Goal: Task Accomplishment & Management: Manage account settings

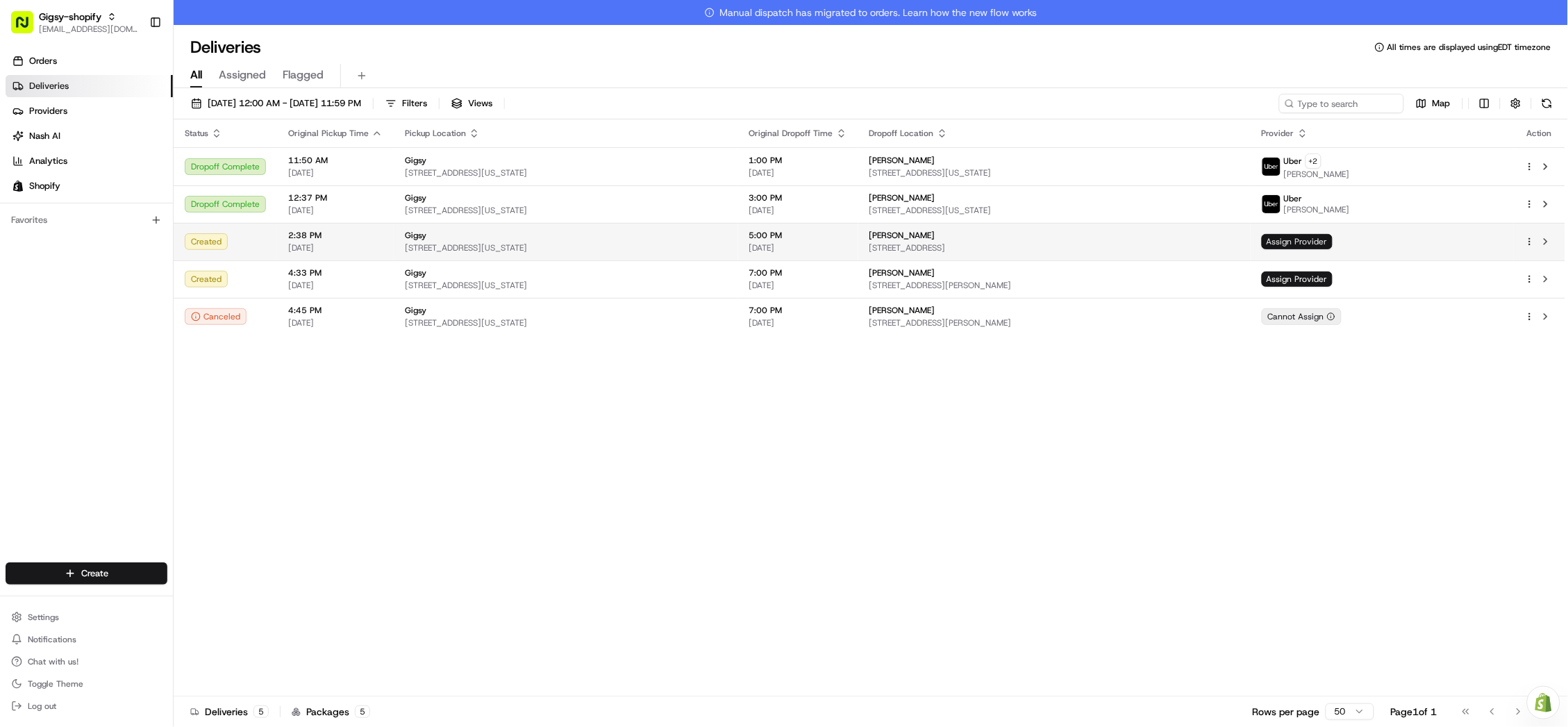
click at [1333, 247] on span "Assign Provider" at bounding box center [1297, 241] width 71 height 15
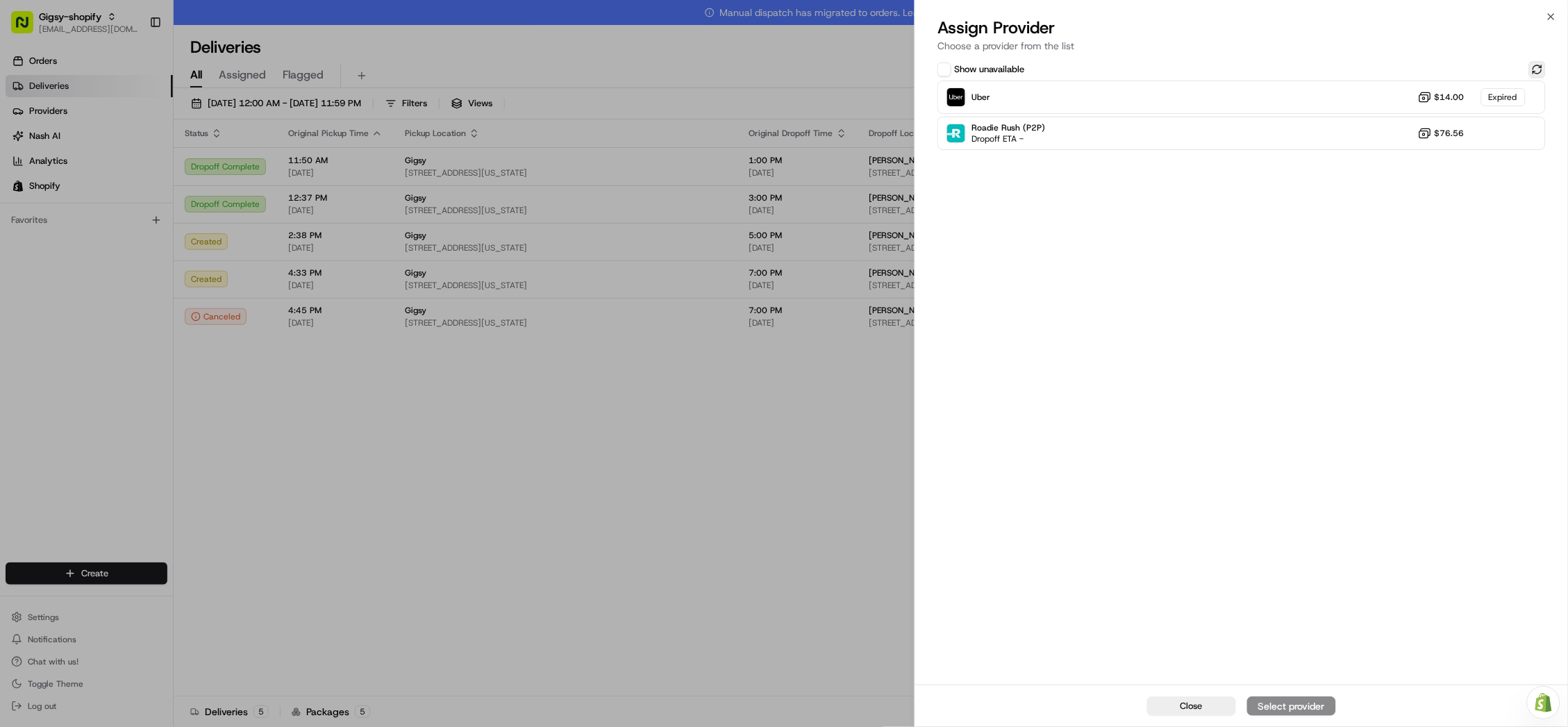
click at [1536, 63] on button at bounding box center [1538, 69] width 16 height 16
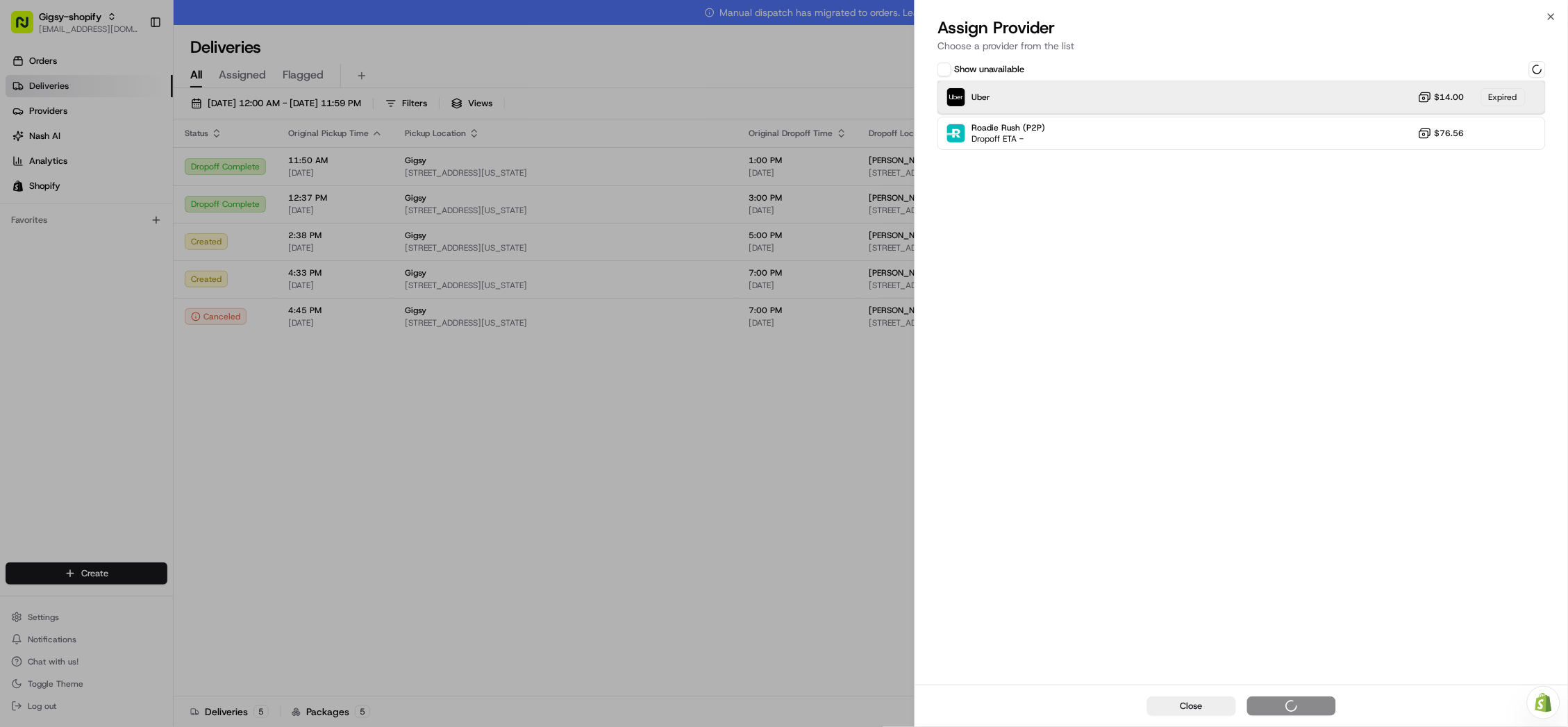
click at [1366, 94] on div "Uber $14.00 Expired" at bounding box center [1242, 97] width 608 height 34
click at [1286, 100] on div "Uber Dropoff ETA 57 minutes $14.00" at bounding box center [1242, 97] width 608 height 34
click at [1290, 705] on div "Assign Provider" at bounding box center [1292, 706] width 68 height 14
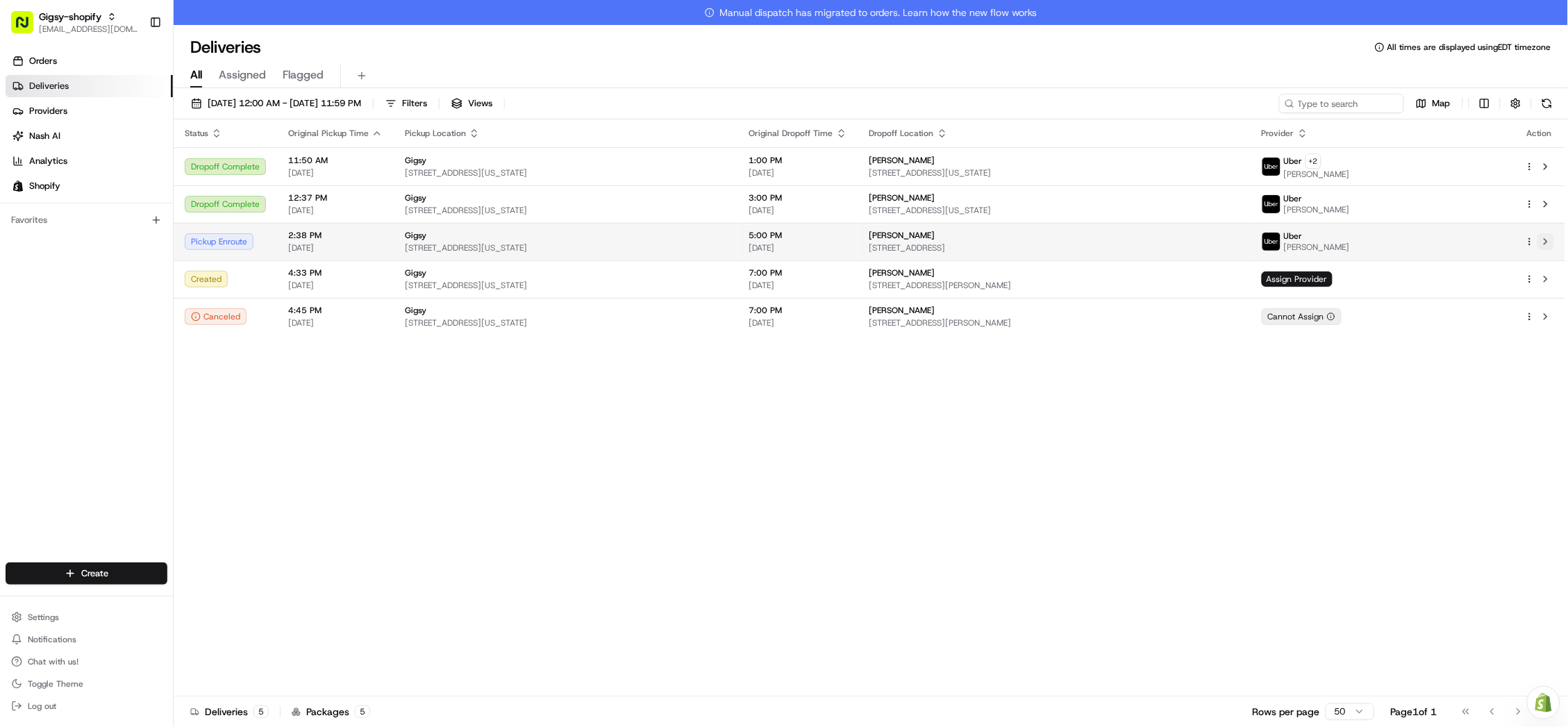
click at [1547, 248] on button at bounding box center [1546, 241] width 16 height 16
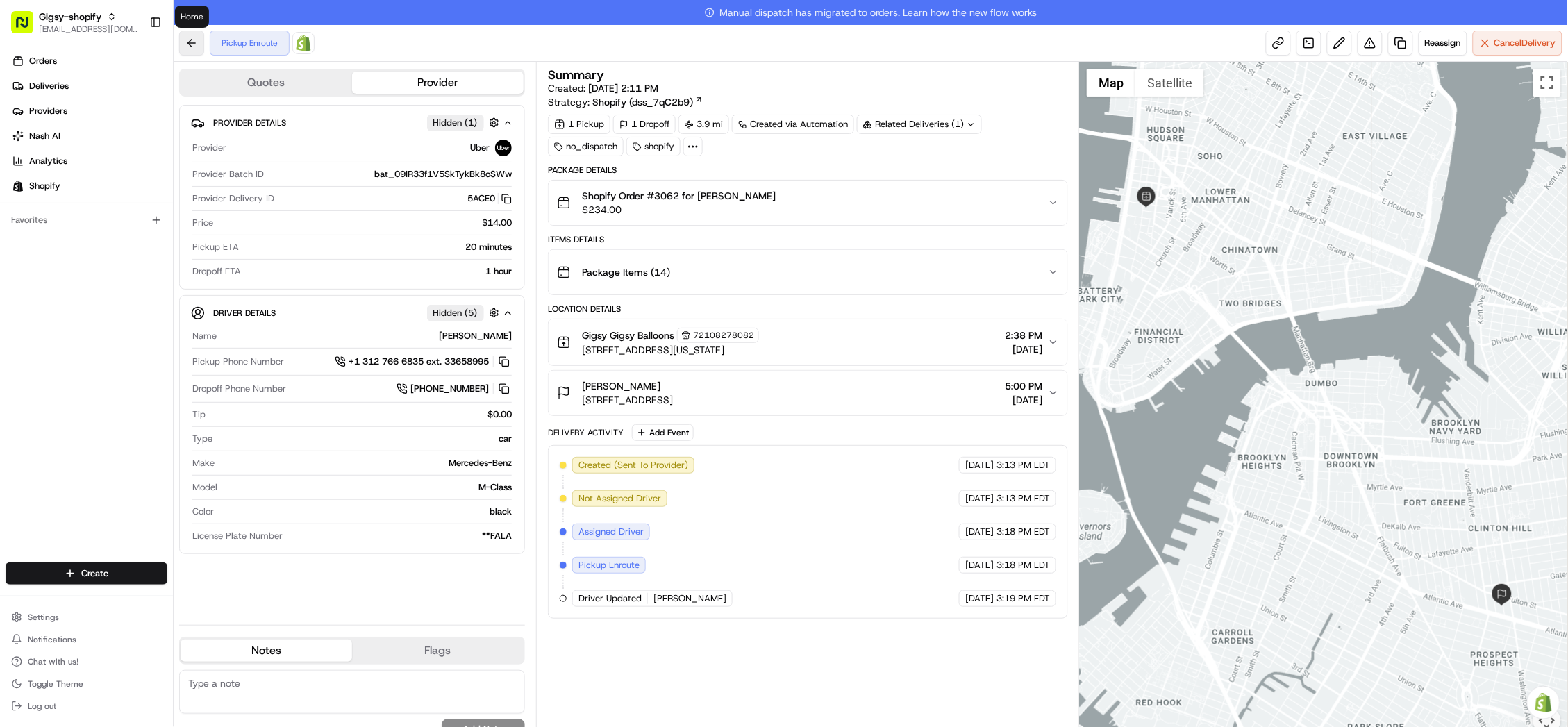
click at [195, 39] on button at bounding box center [192, 44] width 25 height 25
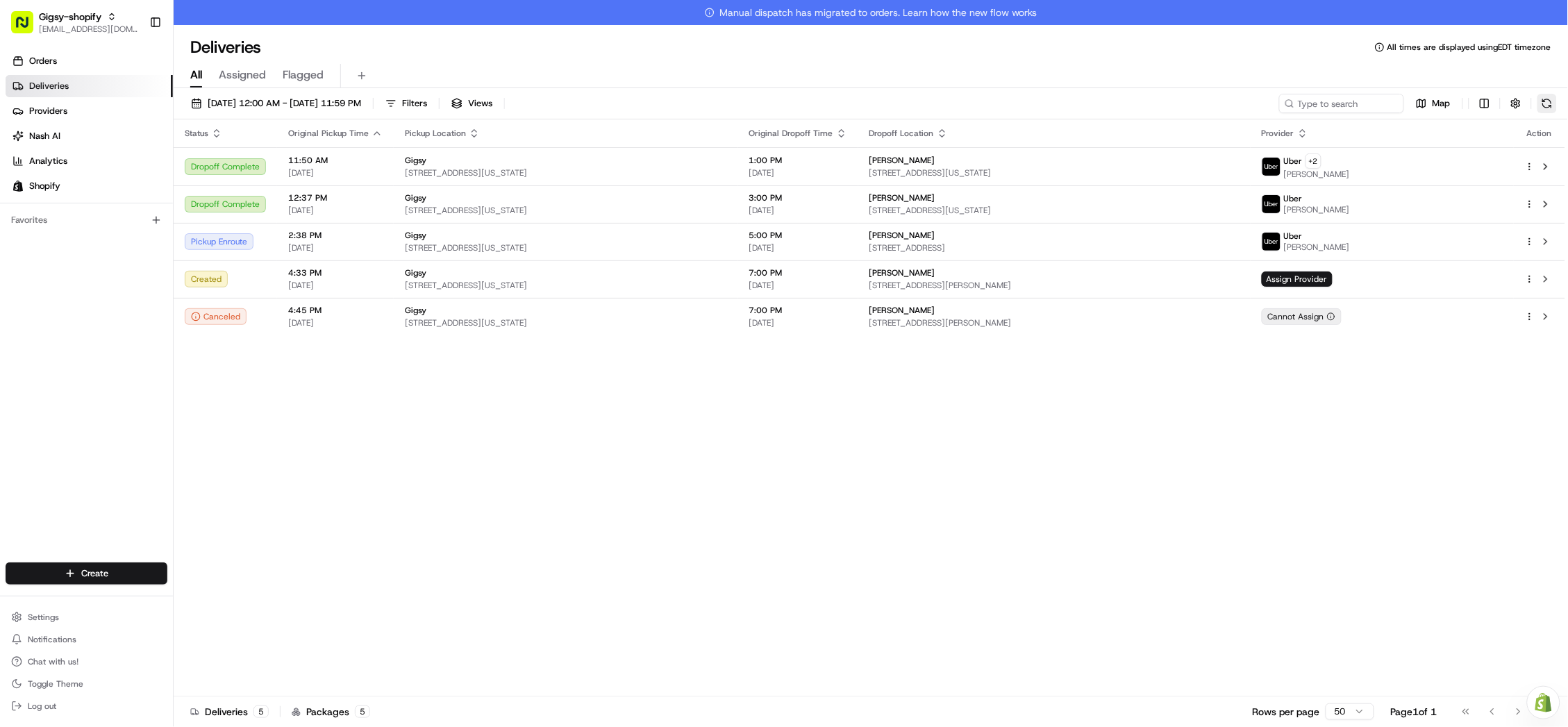
click at [1551, 103] on button at bounding box center [1547, 102] width 19 height 19
click at [1549, 245] on button at bounding box center [1546, 241] width 16 height 16
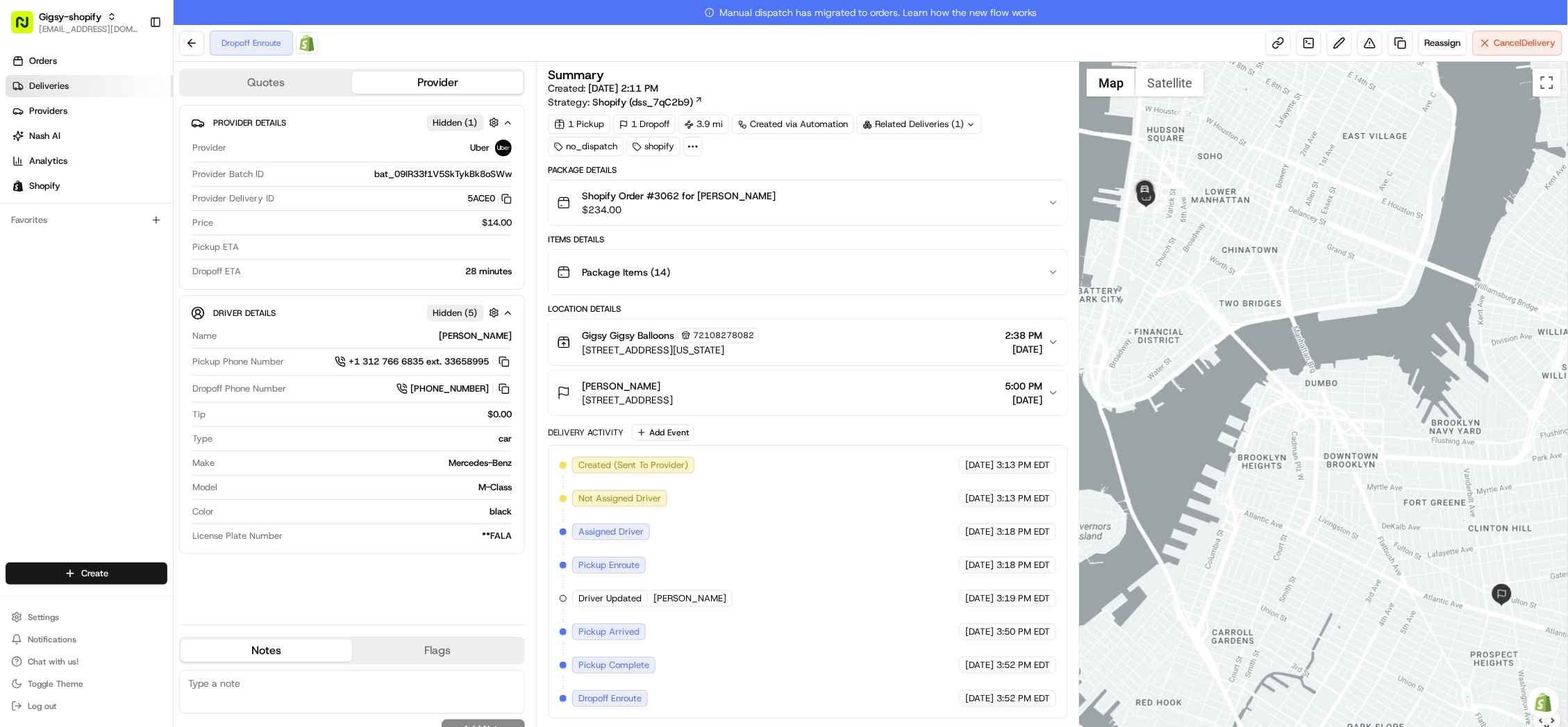
click at [76, 94] on link "Deliveries" at bounding box center [89, 86] width 168 height 23
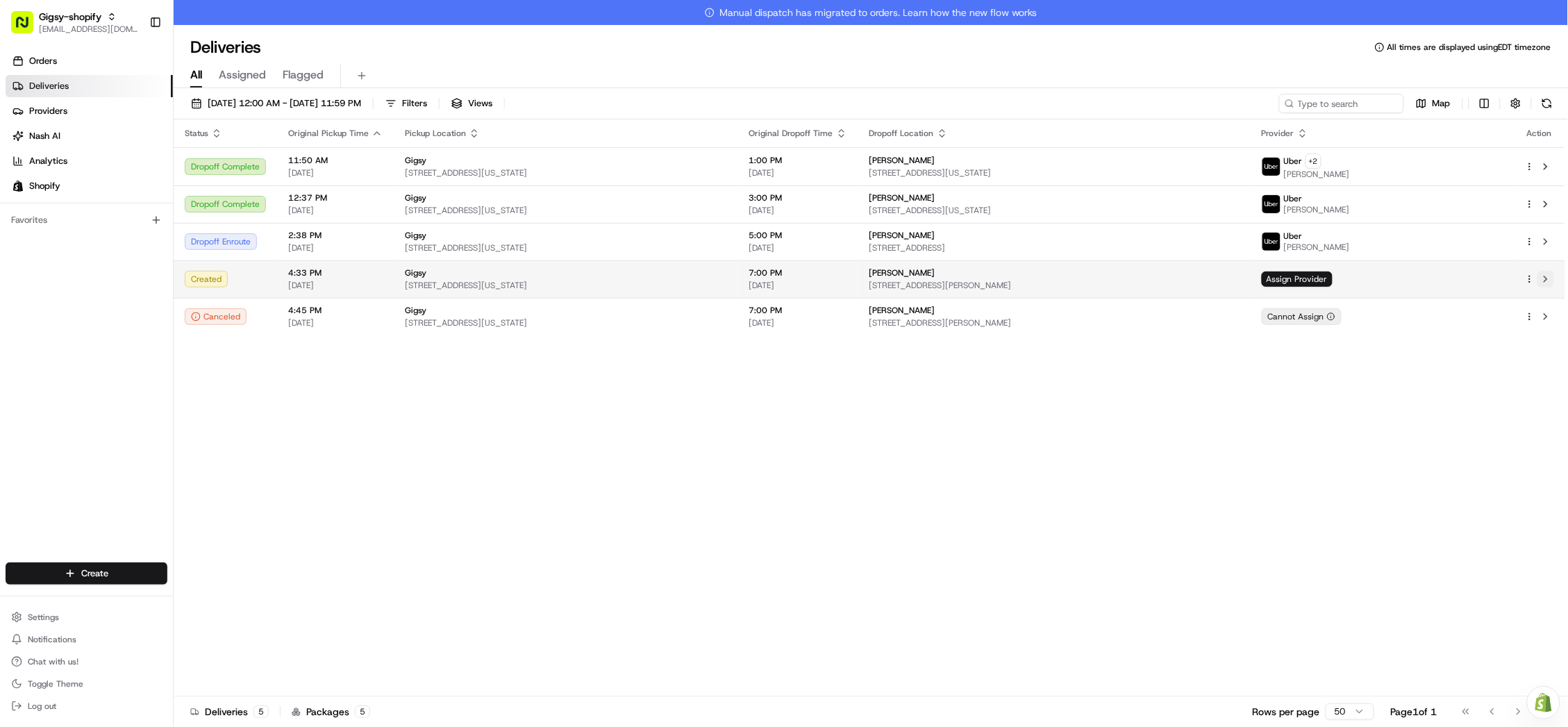
click at [1551, 278] on button at bounding box center [1546, 279] width 16 height 16
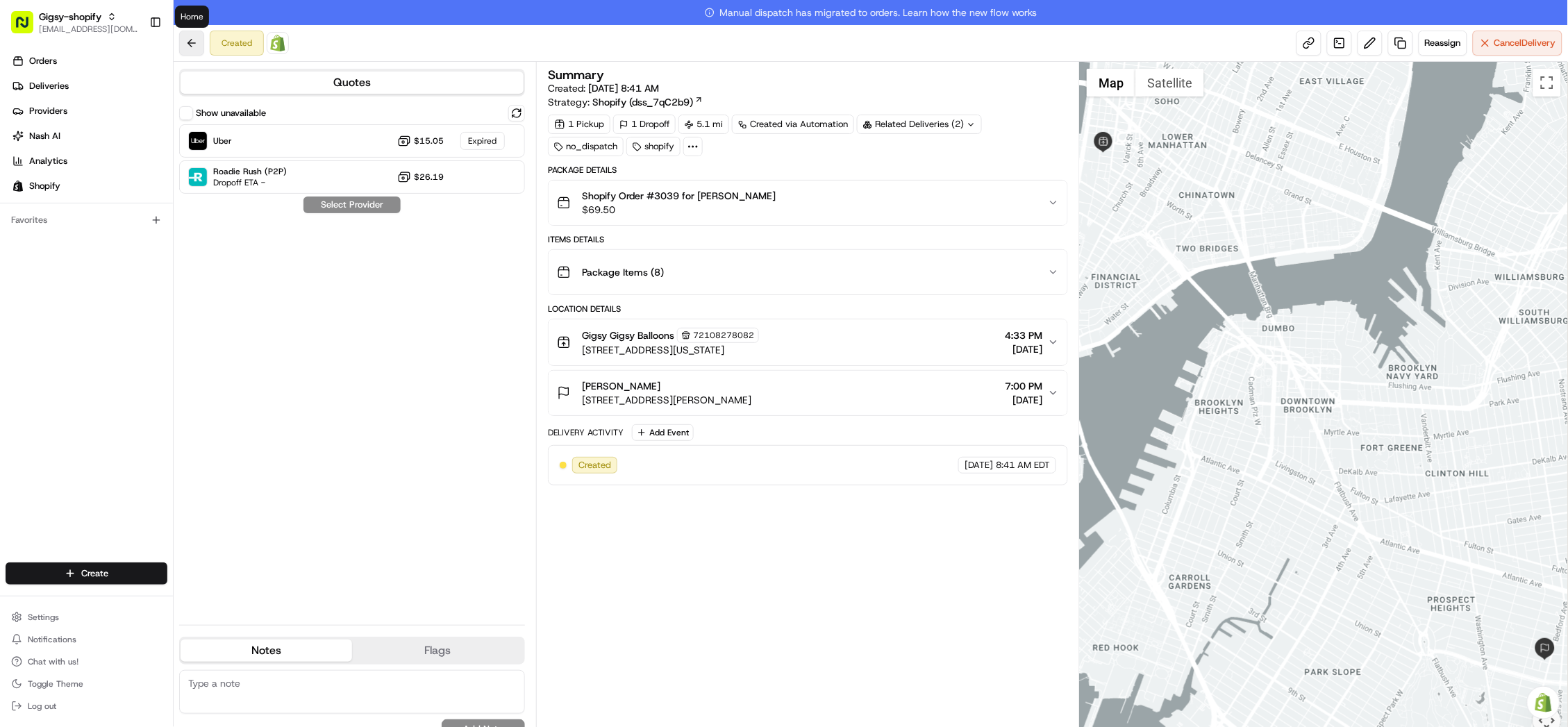
click at [189, 43] on button at bounding box center [192, 44] width 25 height 25
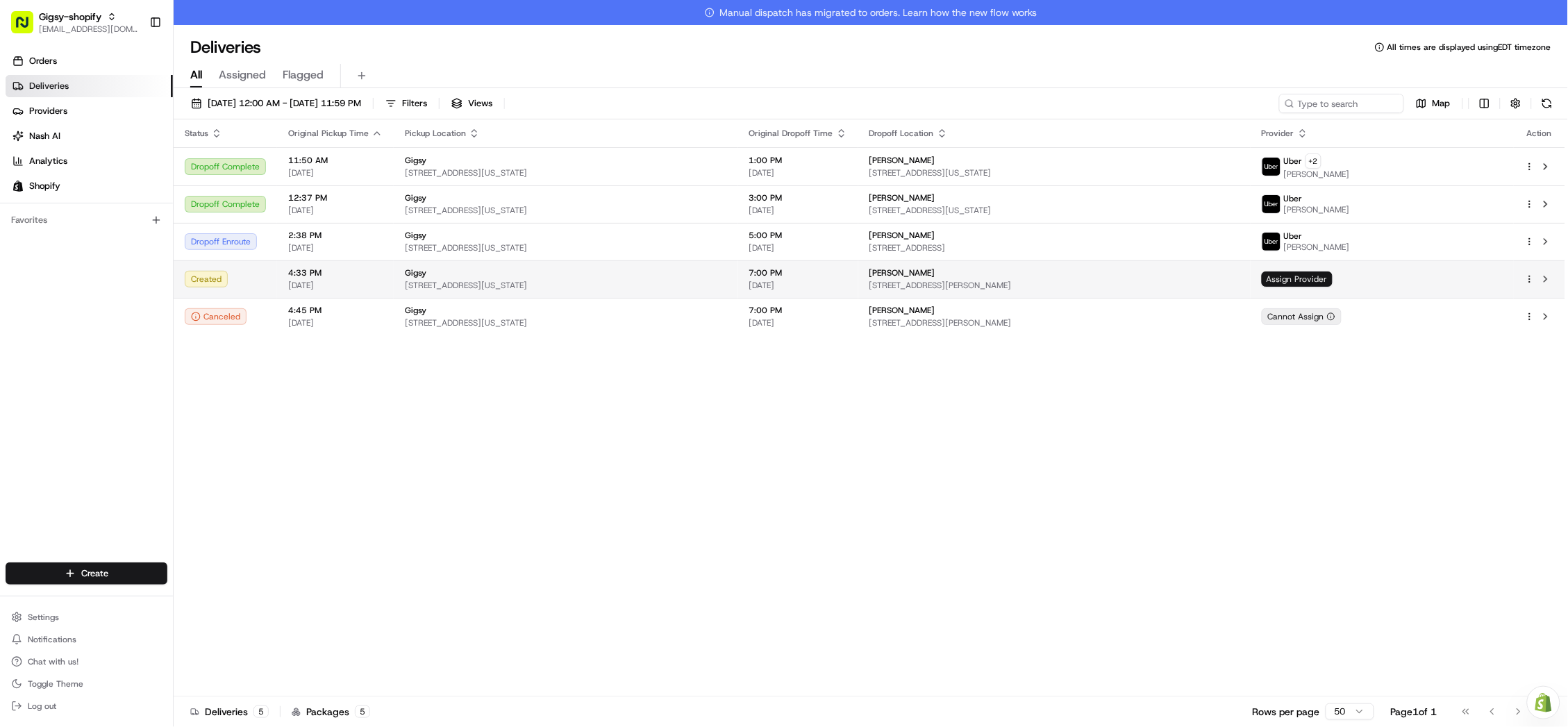
click at [1333, 280] on span "Assign Provider" at bounding box center [1297, 279] width 71 height 15
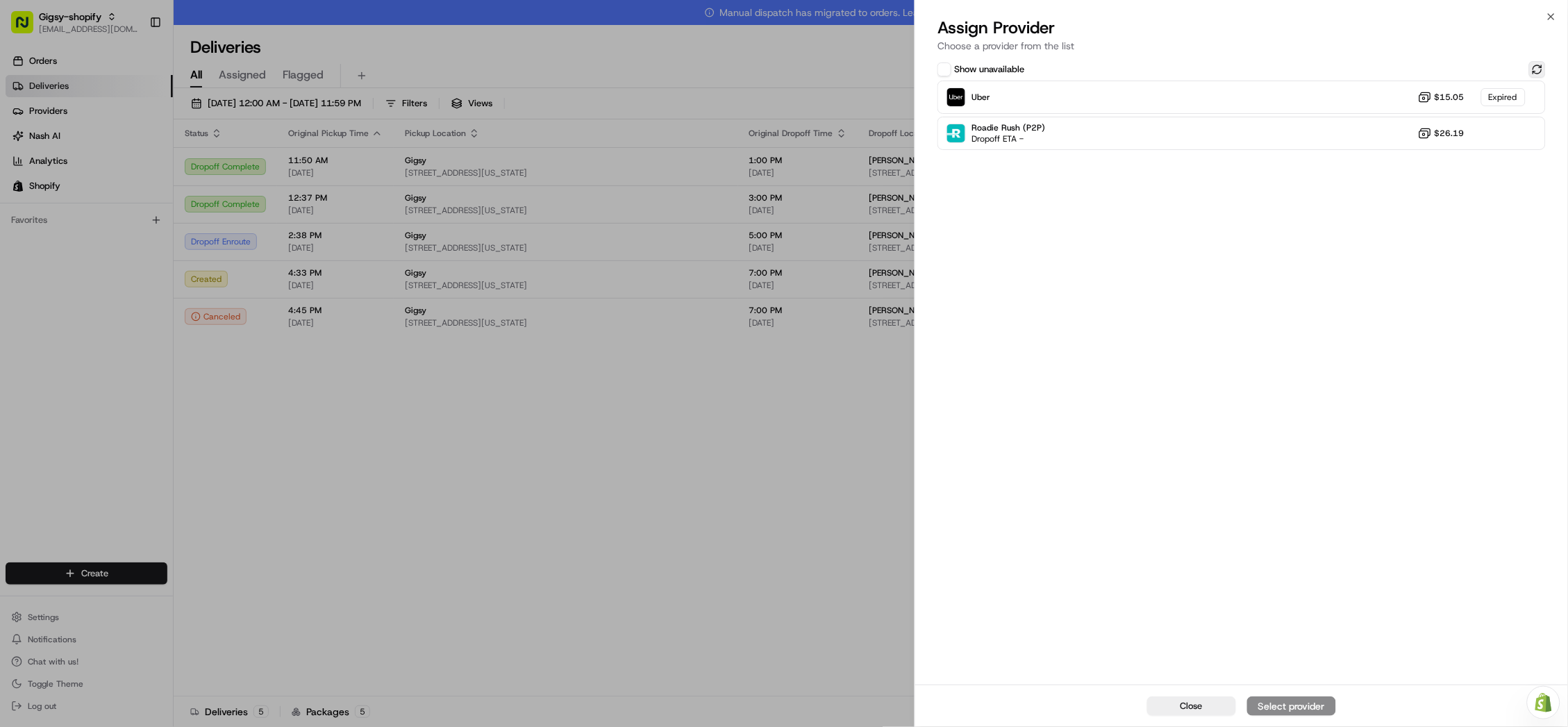
click at [1538, 69] on button at bounding box center [1538, 69] width 16 height 16
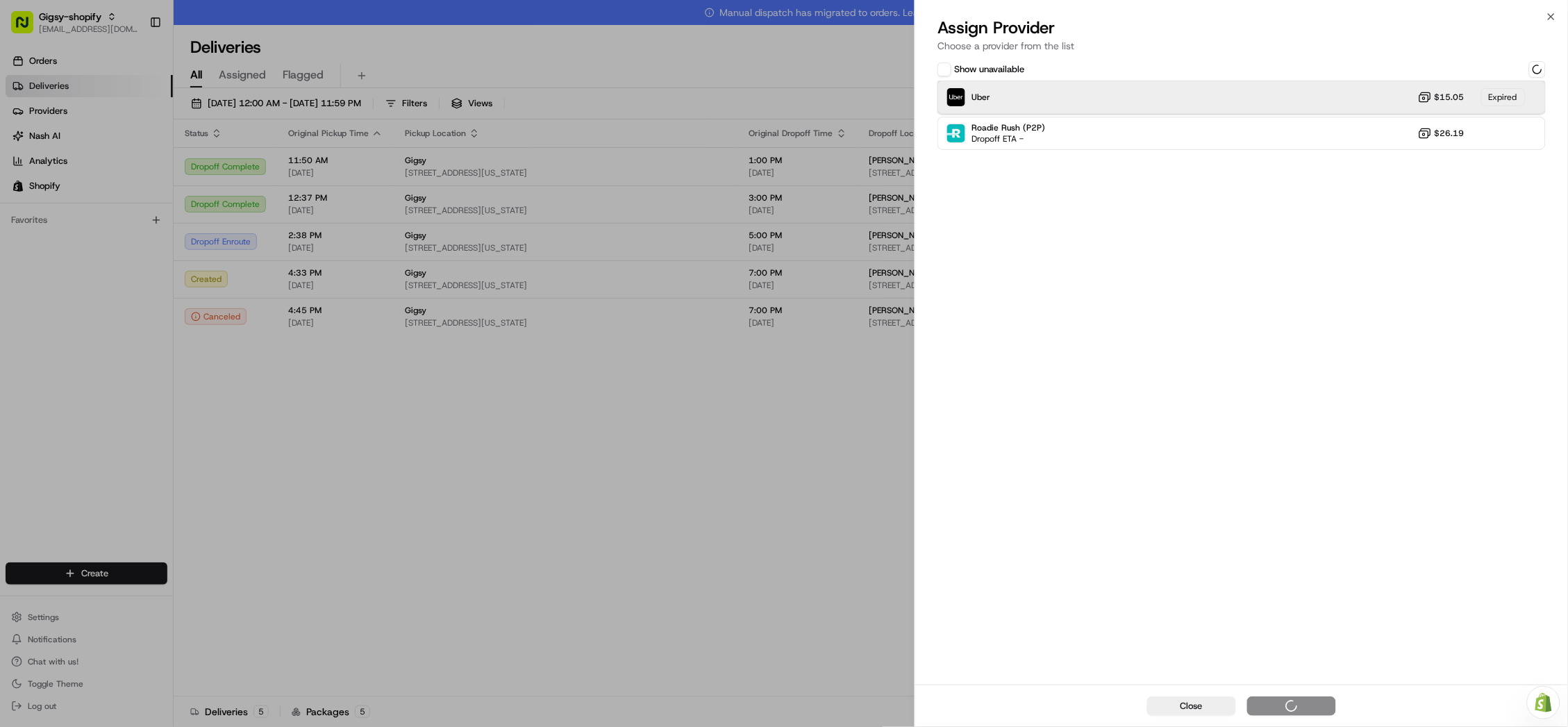
click at [1383, 94] on div "Uber $15.05 Expired" at bounding box center [1242, 97] width 608 height 34
click at [1247, 101] on div "Uber Dropoff ETA 1 hour $15.05" at bounding box center [1242, 97] width 608 height 34
click at [1288, 697] on button "Assign Provider" at bounding box center [1292, 706] width 89 height 19
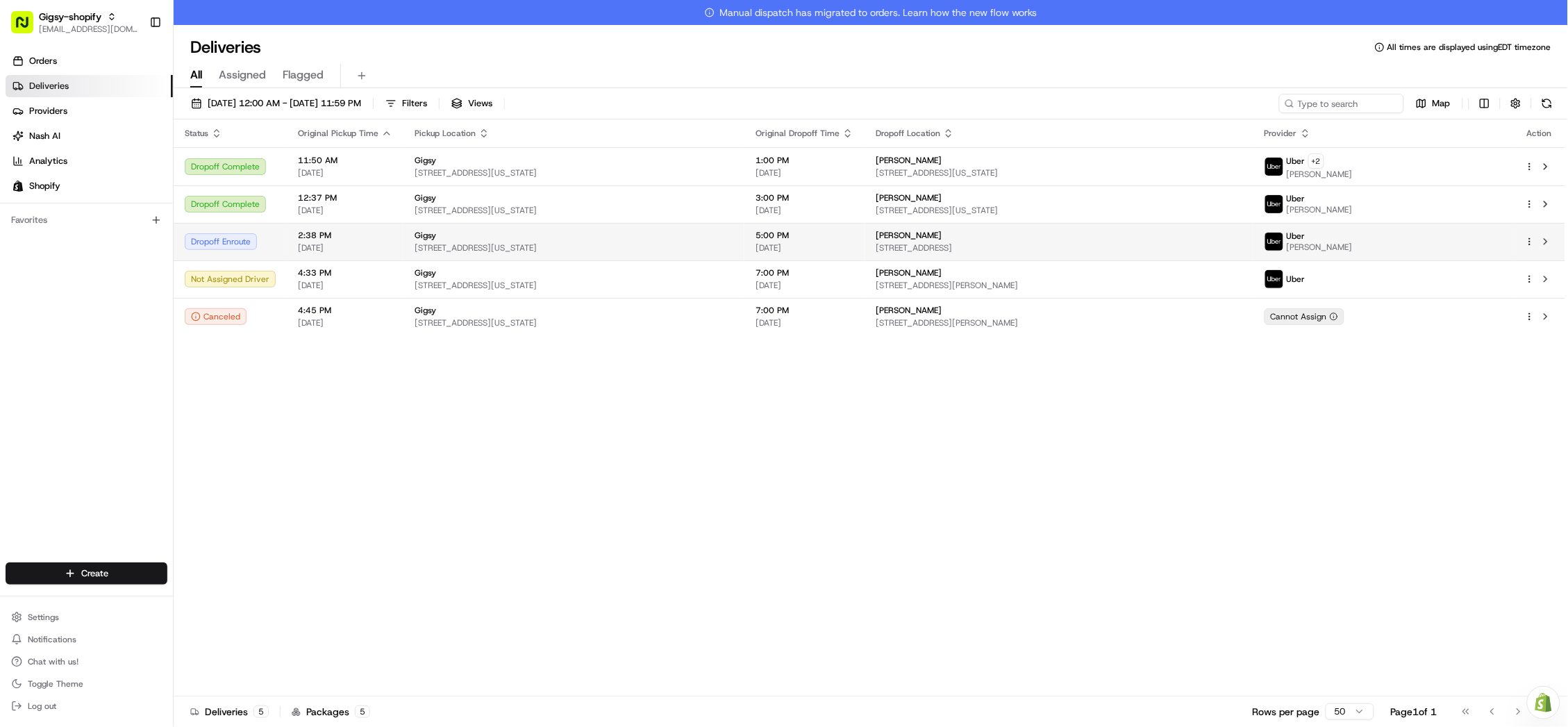
click at [643, 251] on span "[STREET_ADDRESS][US_STATE]" at bounding box center [575, 247] width 319 height 11
click at [1556, 238] on td at bounding box center [1540, 241] width 52 height 37
click at [1539, 238] on button at bounding box center [1546, 241] width 16 height 16
click at [721, 434] on div "Status Original Pickup Time Pickup Location Original Dropoff Time Dropoff Locat…" at bounding box center [870, 421] width 1392 height 602
click at [1553, 99] on button at bounding box center [1547, 102] width 19 height 19
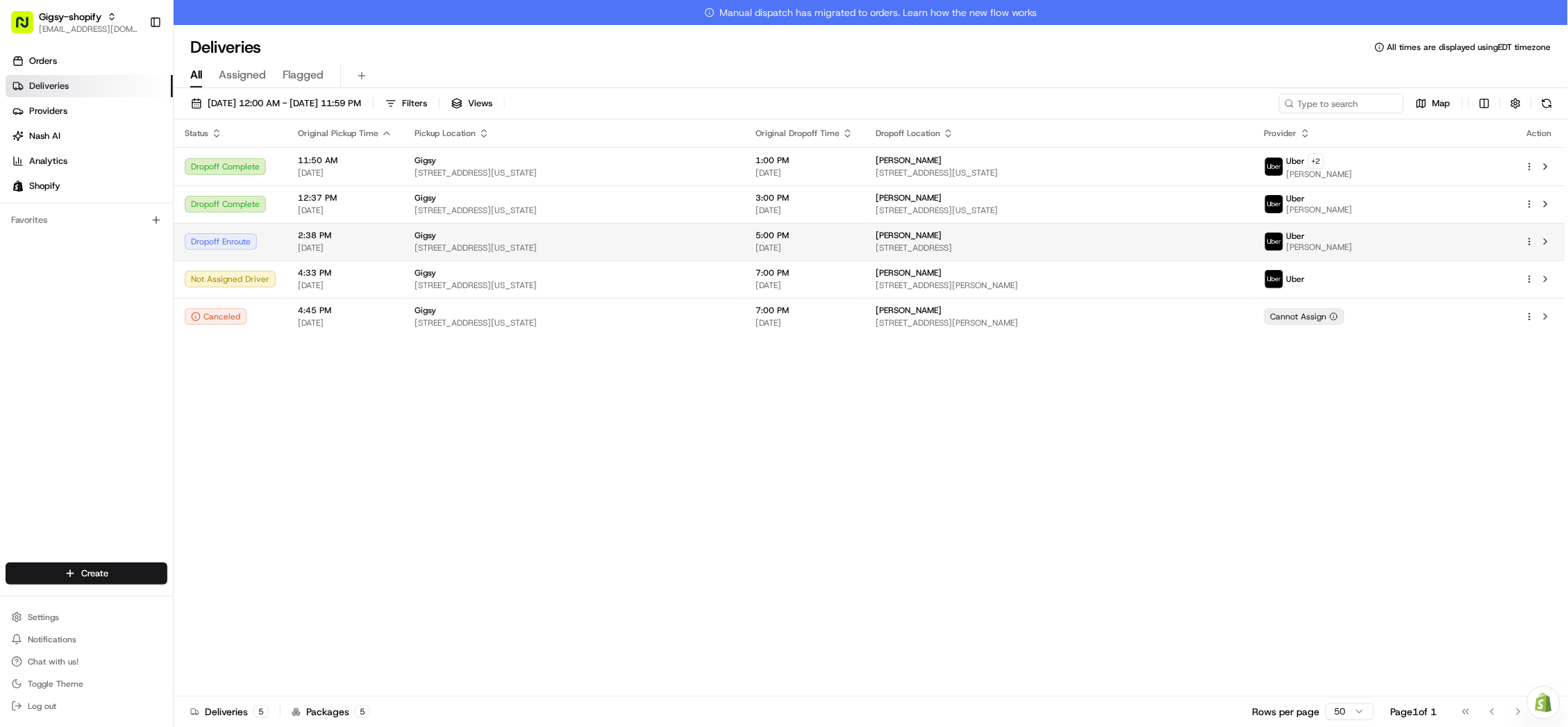
click at [847, 238] on span "5:00 PM" at bounding box center [805, 236] width 98 height 11
click at [1547, 243] on button at bounding box center [1546, 241] width 16 height 16
click at [1541, 108] on button at bounding box center [1547, 102] width 19 height 19
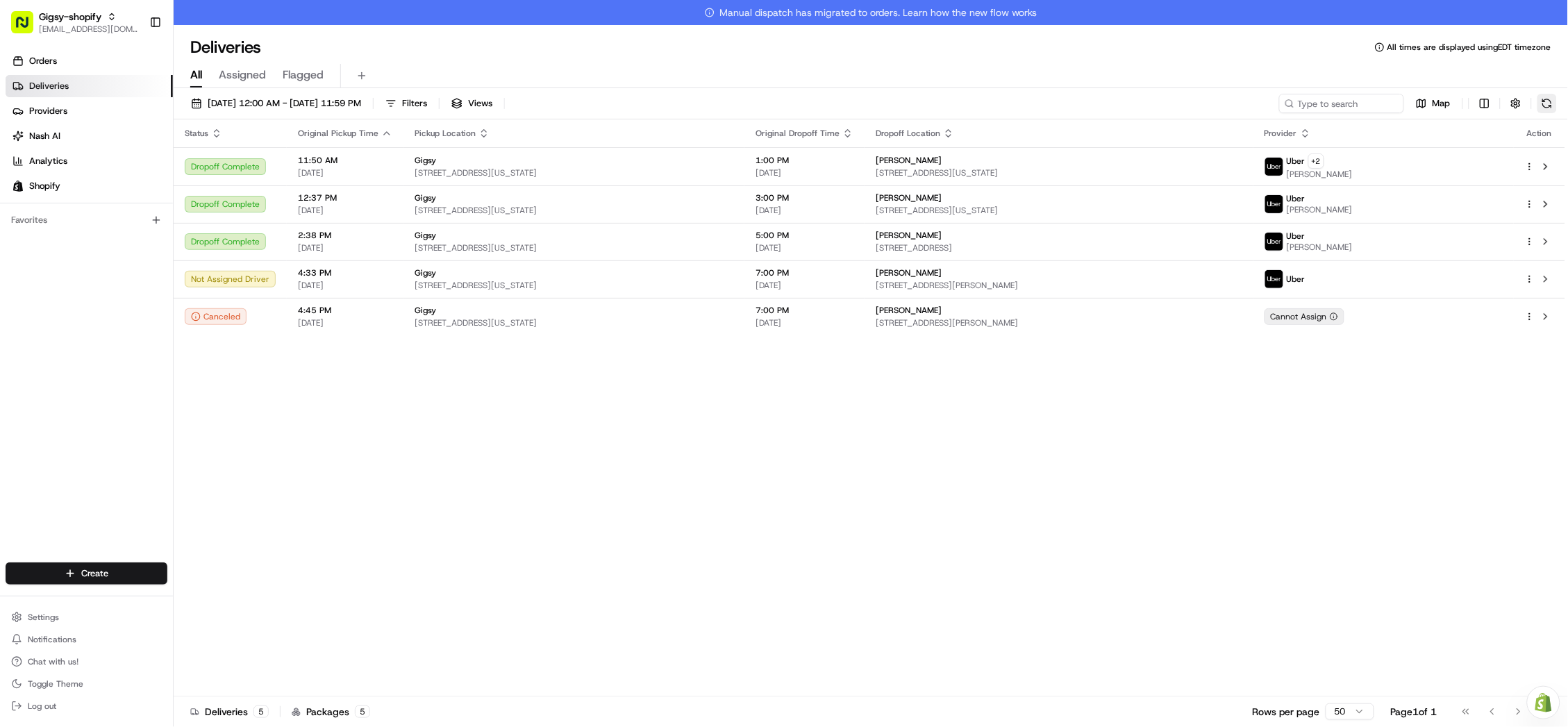
click at [1551, 102] on button at bounding box center [1547, 102] width 19 height 19
click at [1544, 109] on button at bounding box center [1547, 102] width 19 height 19
click at [294, 425] on div "Status Original Pickup Time Pickup Location Original Dropoff Time Dropoff Locat…" at bounding box center [870, 421] width 1392 height 602
click at [1547, 101] on button at bounding box center [1547, 102] width 19 height 19
click at [1155, 382] on div "Status Original Pickup Time Pickup Location Original Dropoff Time Dropoff Locat…" at bounding box center [870, 421] width 1392 height 602
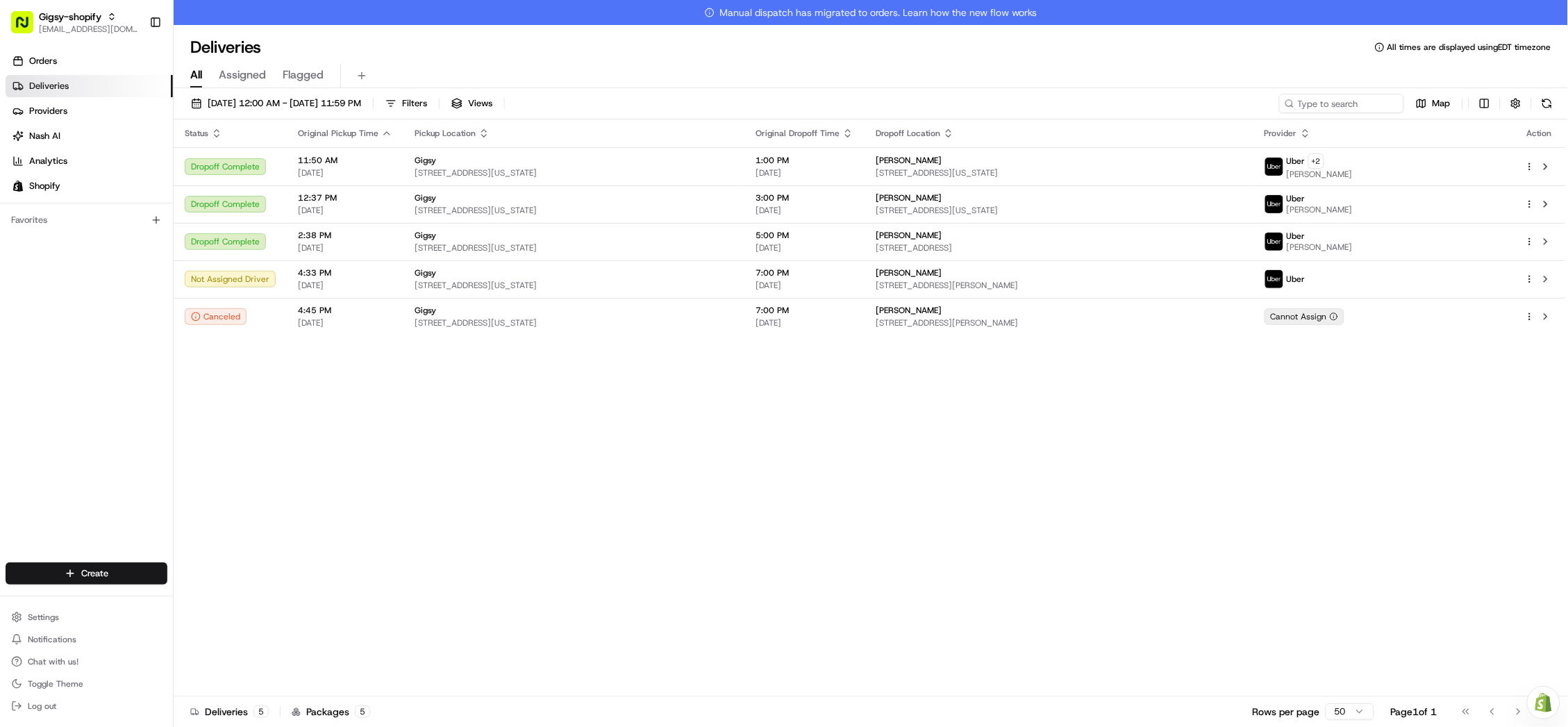
click at [646, 471] on div "Status Original Pickup Time Pickup Location Original Dropoff Time Dropoff Locat…" at bounding box center [870, 421] width 1392 height 602
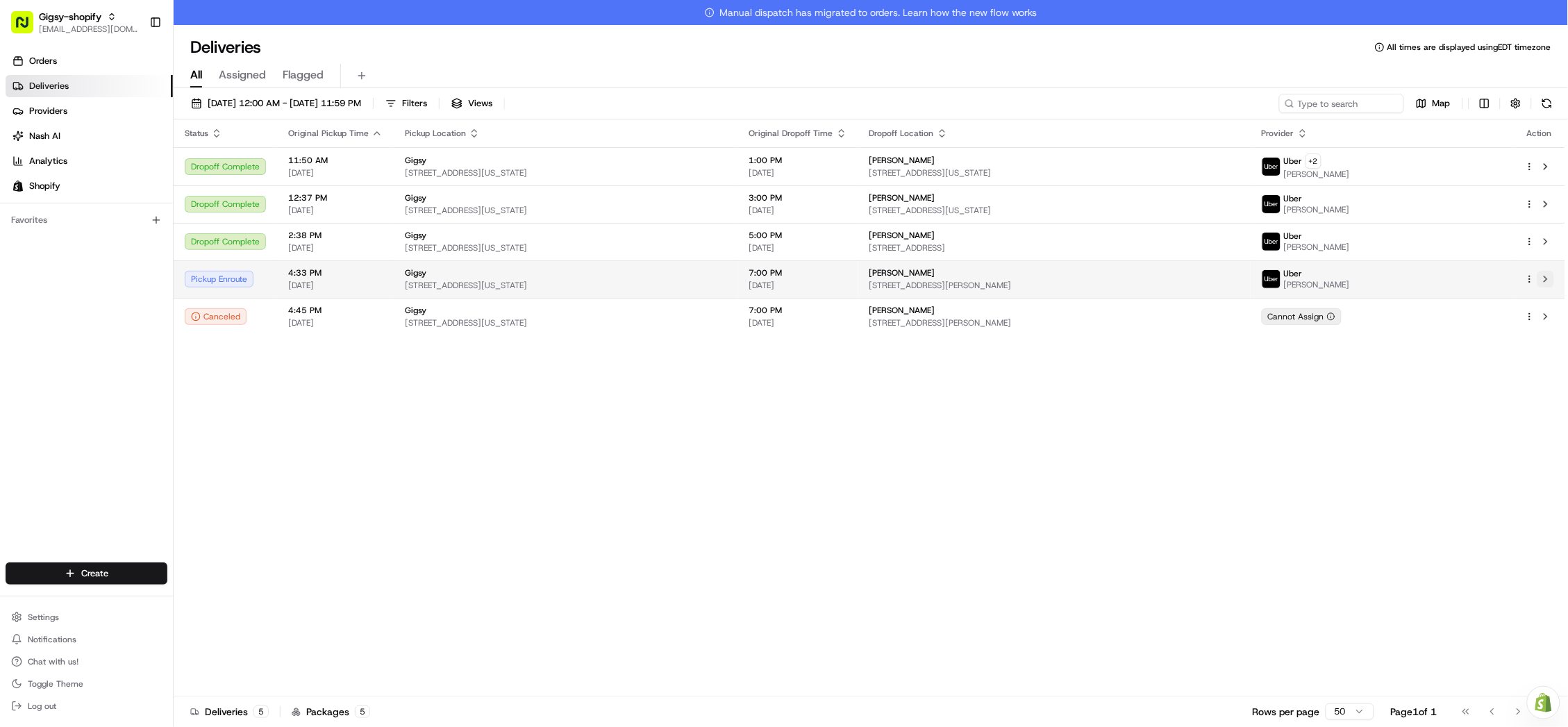
click at [1550, 275] on button at bounding box center [1546, 279] width 16 height 16
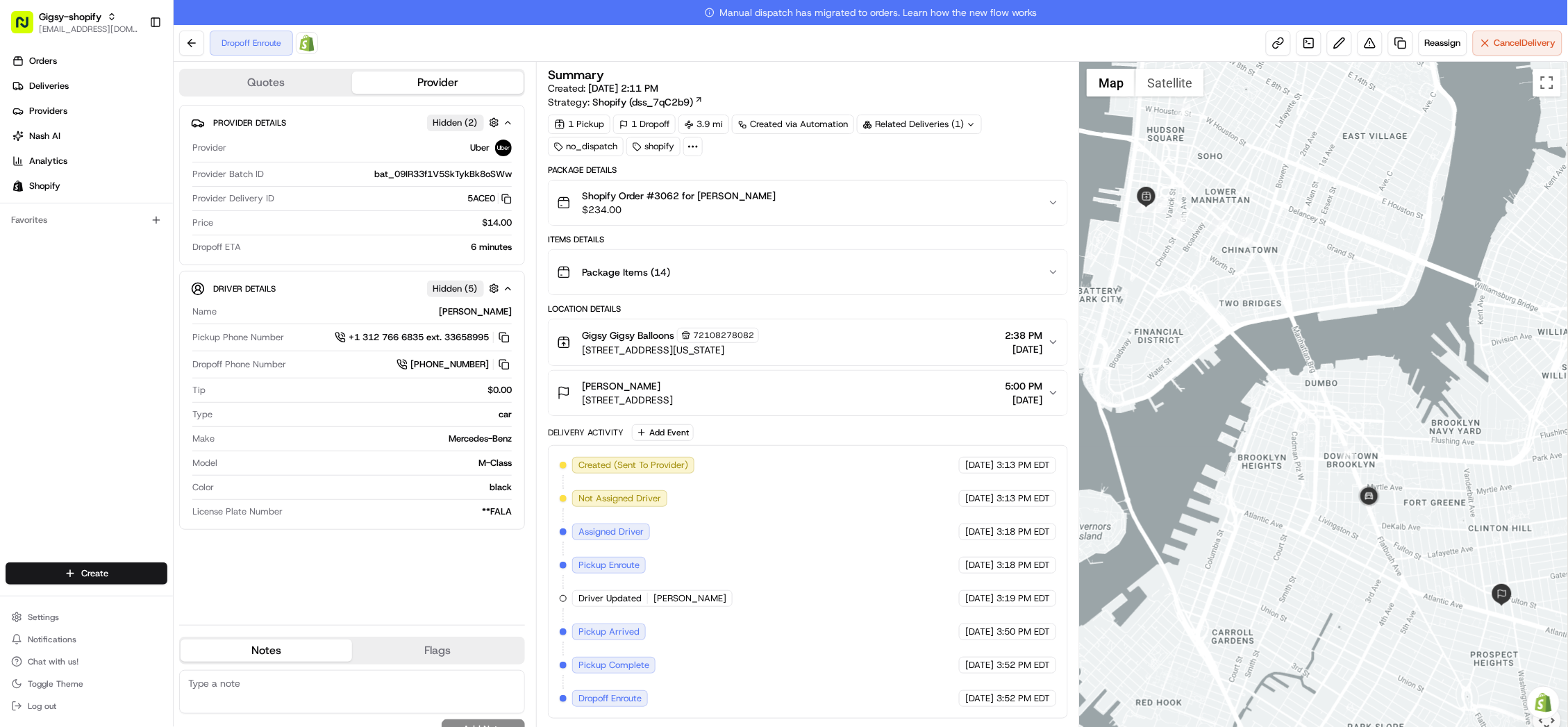
click at [291, 562] on div "Provider Details Hidden ( 2 ) Provider Uber Provider Batch ID bat_09IR33f1V5SkT…" at bounding box center [353, 360] width 346 height 509
click at [331, 550] on div "Provider Details Hidden ( 2 ) Provider Uber Provider Batch ID bat_09IR33f1V5SkT…" at bounding box center [353, 360] width 346 height 509
click at [381, 34] on div "Dropoff Enroute Open Order in Shopify Reassign Cancel Delivery" at bounding box center [871, 44] width 1395 height 37
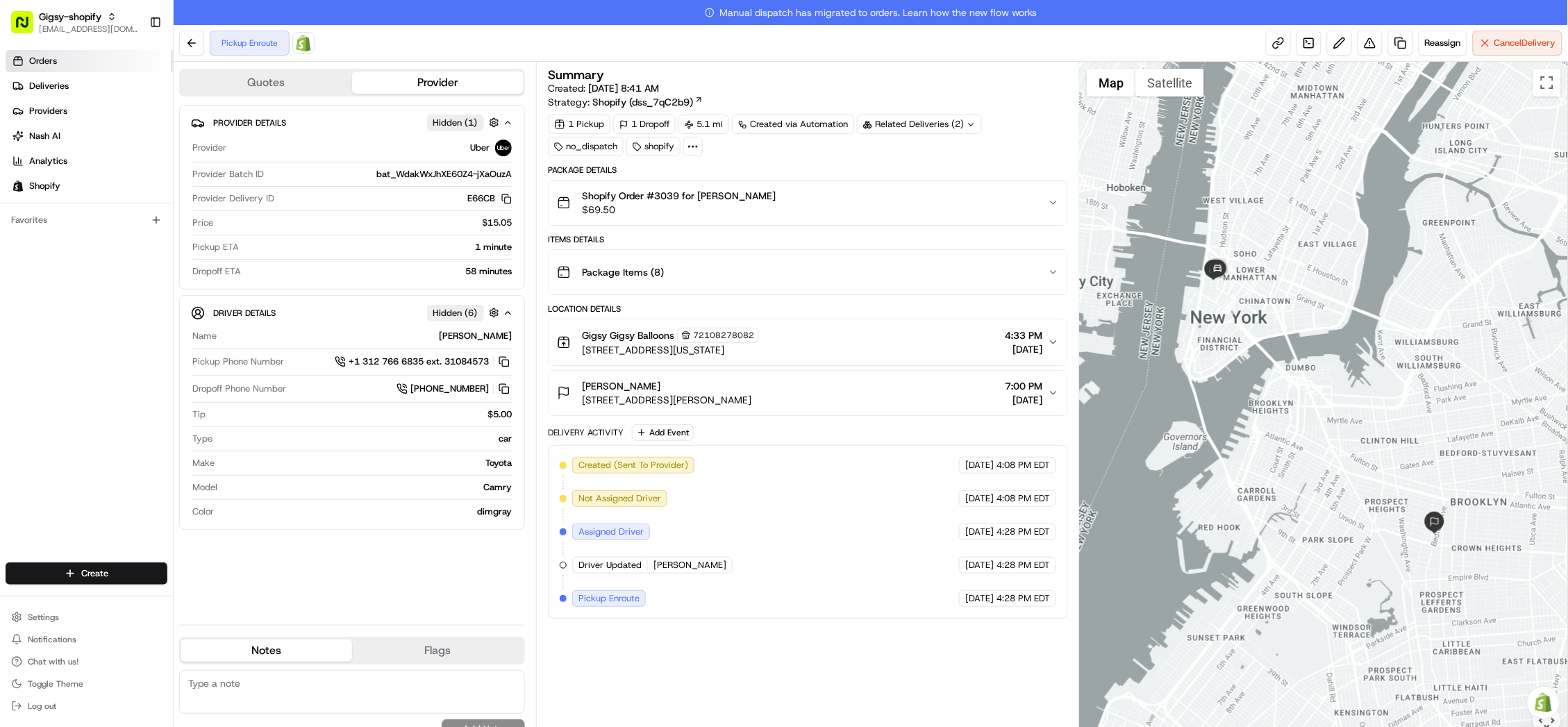
click at [44, 64] on span "Orders" at bounding box center [43, 62] width 28 height 13
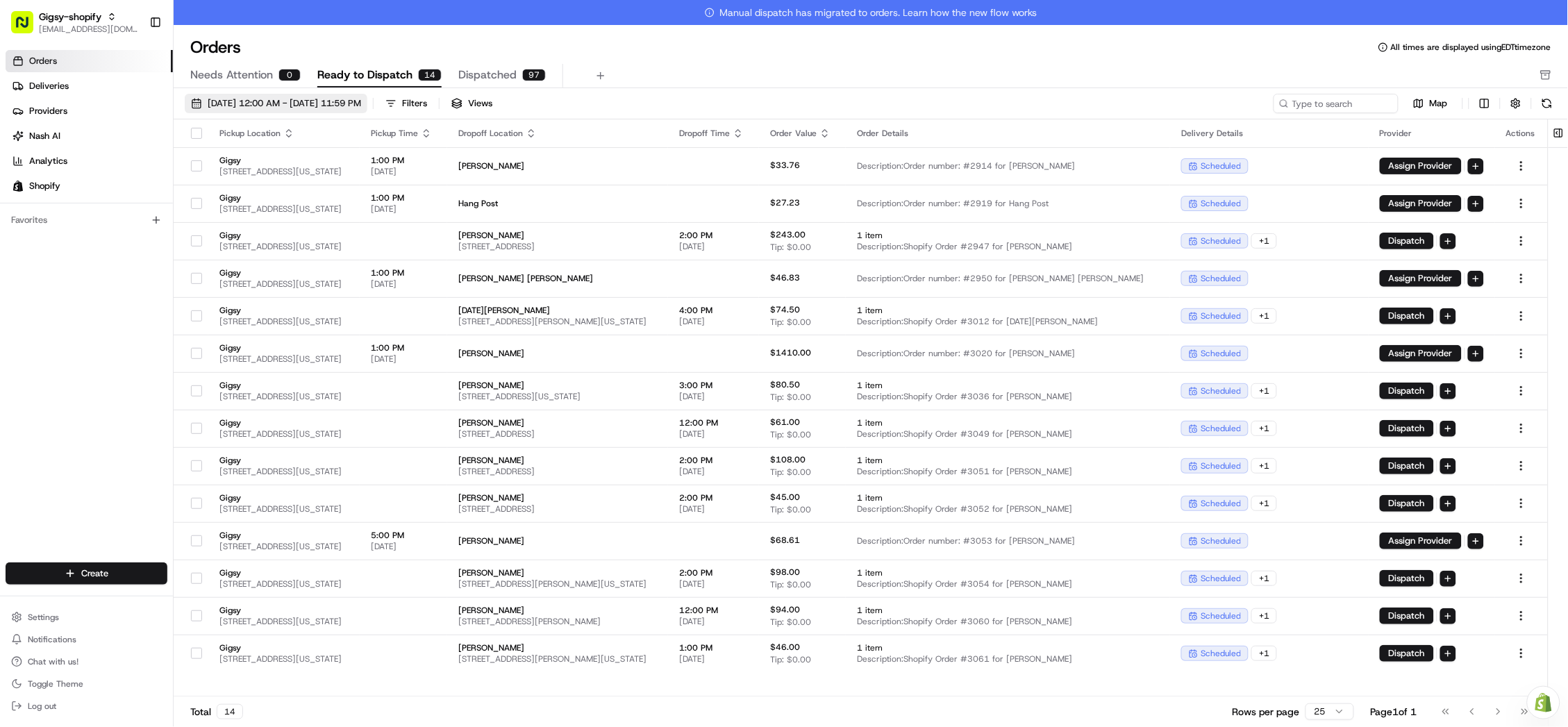
click at [341, 100] on span "[DATE] 12:00 AM - [DATE] 11:59 PM" at bounding box center [284, 103] width 153 height 13
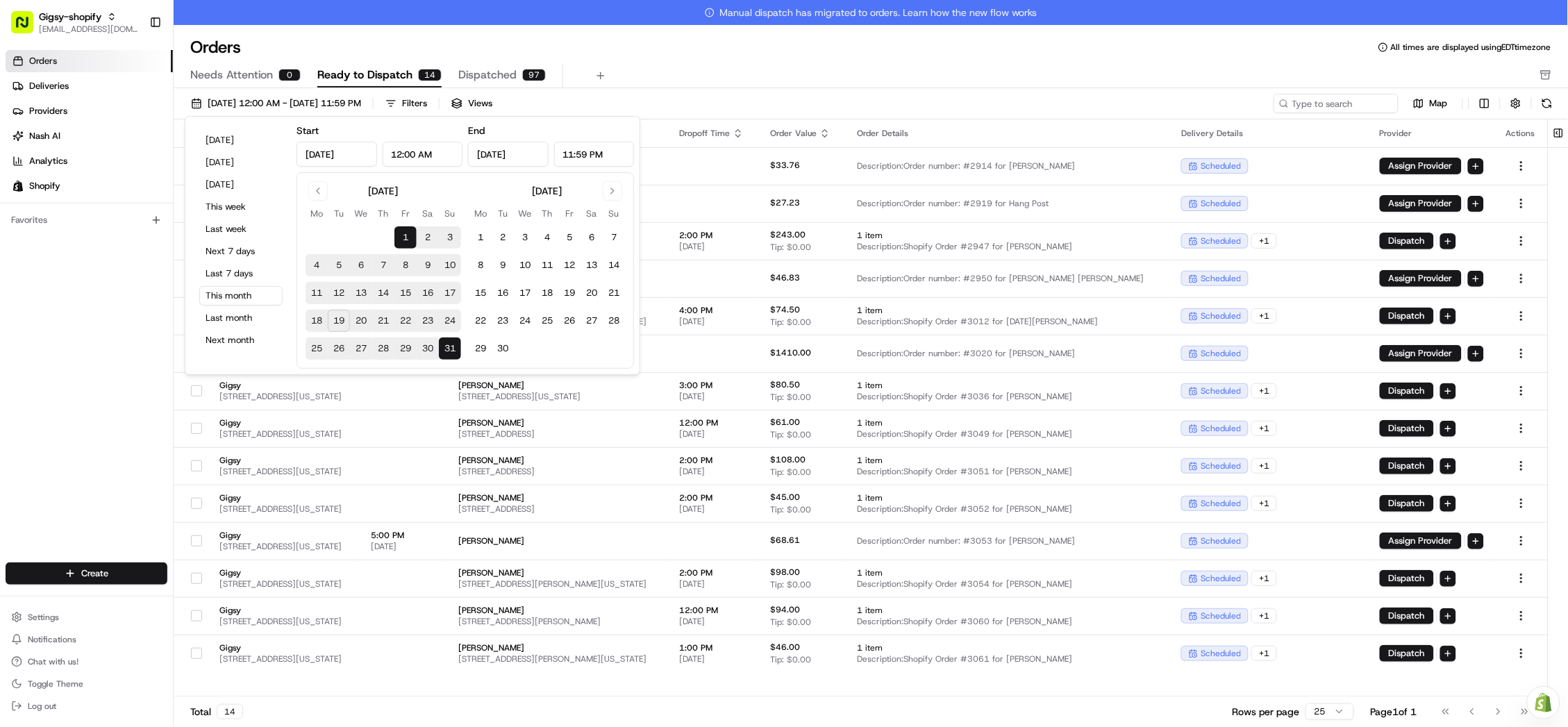
click at [358, 320] on button "20" at bounding box center [361, 321] width 23 height 23
type input "[DATE]"
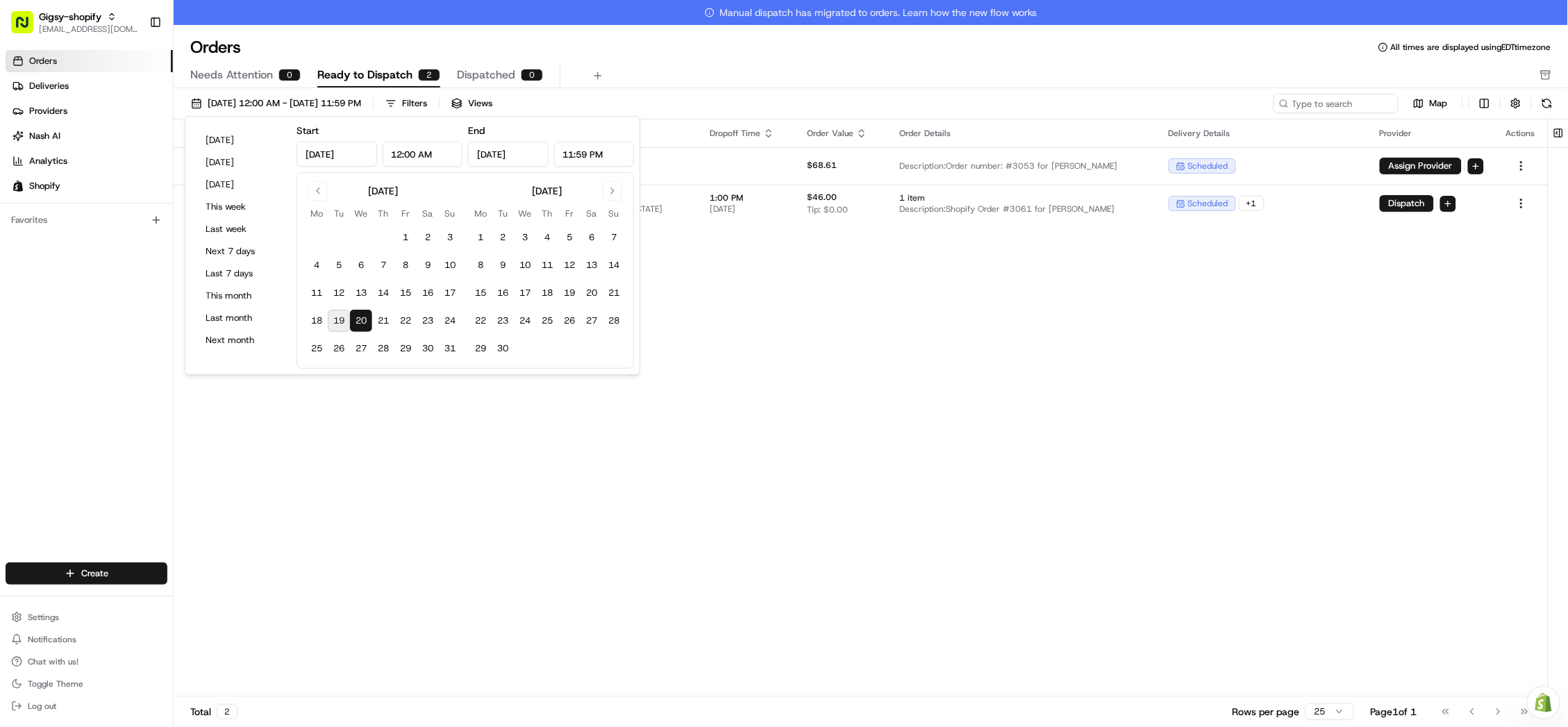
click at [761, 393] on div "Pickup Location Pickup Time Dropoff Location Dropoff Time Order Value Order Det…" at bounding box center [861, 421] width 1375 height 602
